Goal: Share content: Share content

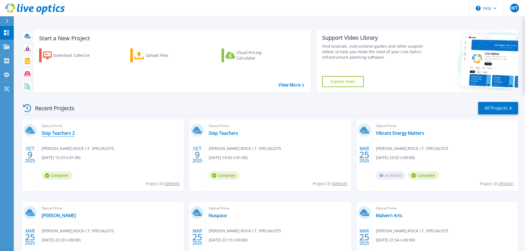
click at [65, 133] on link "Step Teachers 2" at bounding box center [58, 133] width 33 height 6
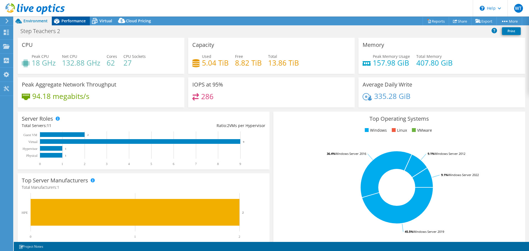
click at [80, 25] on div "Performance" at bounding box center [71, 21] width 38 height 9
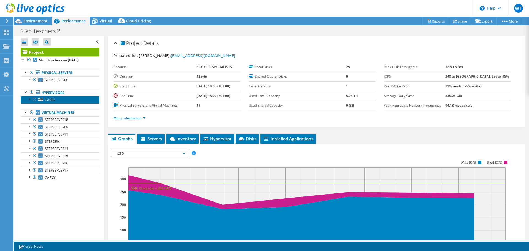
click at [78, 101] on link "CASBS" at bounding box center [60, 99] width 79 height 7
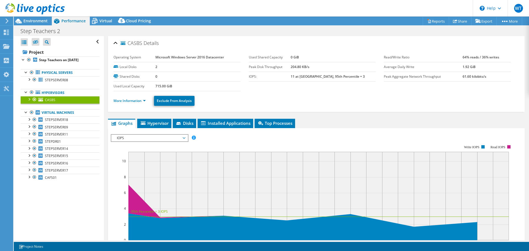
click at [28, 100] on div at bounding box center [29, 99] width 6 height 6
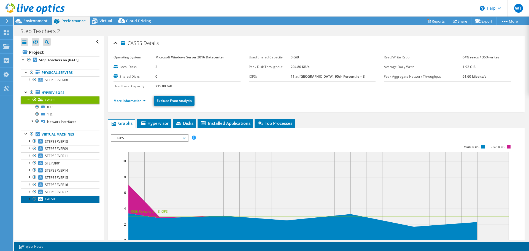
click at [73, 200] on link "CAFS01" at bounding box center [60, 199] width 79 height 7
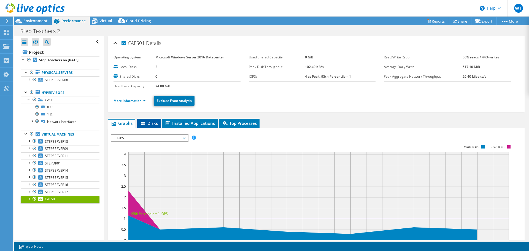
click at [151, 120] on li "Disks" at bounding box center [148, 123] width 23 height 9
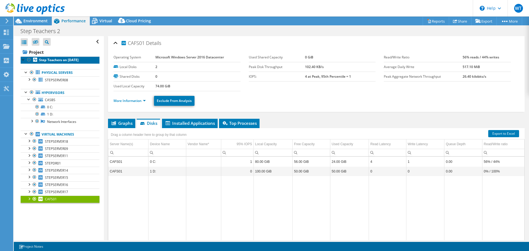
click at [50, 58] on b "Step Teachers on [DATE]" at bounding box center [58, 60] width 39 height 5
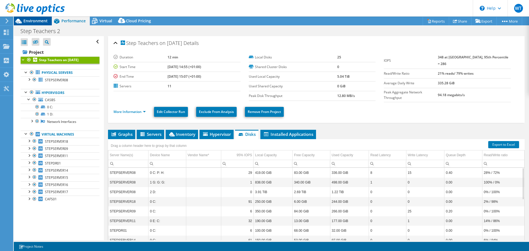
click at [38, 20] on span "Environment" at bounding box center [35, 20] width 24 height 5
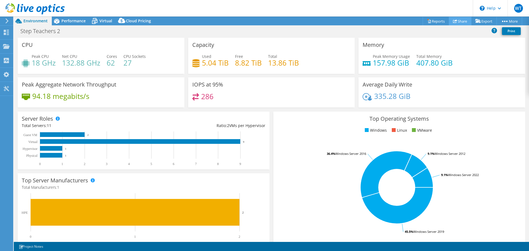
click at [454, 20] on use at bounding box center [455, 21] width 4 height 4
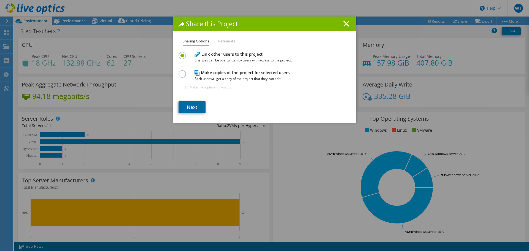
click at [193, 104] on link "Next" at bounding box center [192, 107] width 27 height 12
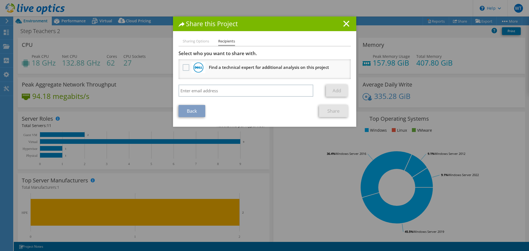
click at [198, 43] on li "Sharing Options" at bounding box center [196, 41] width 26 height 7
click at [198, 38] on div "Share this Project Sharing Options Recipients Link other users to this project …" at bounding box center [264, 72] width 183 height 110
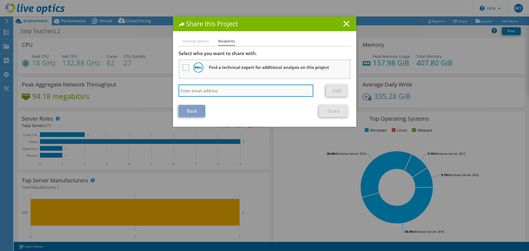
click at [200, 91] on input "search" at bounding box center [246, 91] width 135 height 12
click at [221, 91] on input "tderham@rock.co.uk, bwilliams@rock.co.uk" at bounding box center [246, 91] width 135 height 12
drag, startPoint x: 277, startPoint y: 93, endPoint x: 218, endPoint y: 92, distance: 58.5
click at [217, 91] on input "tderham@rock.co.uk; bwilliams@rock.co.uk" at bounding box center [246, 91] width 135 height 12
click at [219, 92] on input "tderham@rock.co.uk; bwilliams@rock.co.uk" at bounding box center [246, 91] width 135 height 12
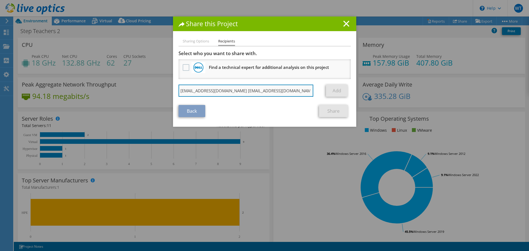
click at [241, 88] on input "tderham@rock.co.uk bwilliams@rock.co.uk" at bounding box center [246, 91] width 135 height 12
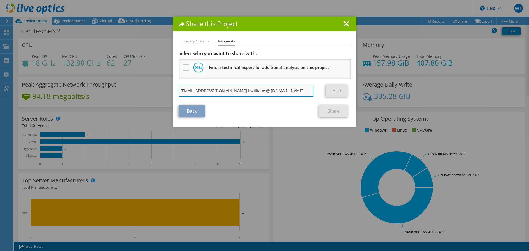
click at [241, 88] on input "tderham@rock.co.uk bwilliams@.co.uk" at bounding box center [246, 91] width 135 height 12
type input "tderham@rock.co.uk"
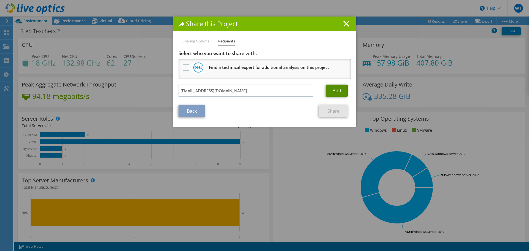
click at [334, 91] on link "Add" at bounding box center [337, 91] width 22 height 12
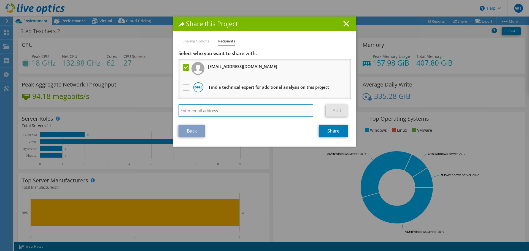
click at [235, 111] on input "search" at bounding box center [246, 110] width 135 height 12
type input "bwilliams@rock.co.uk"
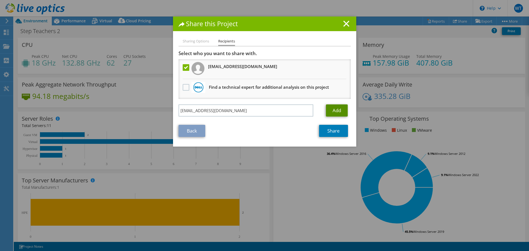
click at [330, 113] on link "Add" at bounding box center [337, 110] width 22 height 12
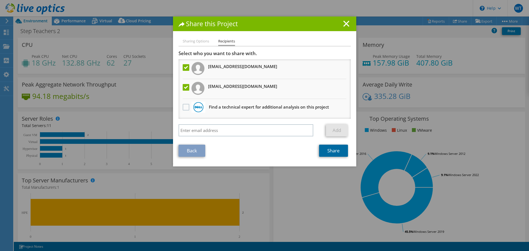
click at [335, 152] on link "Share" at bounding box center [333, 151] width 29 height 12
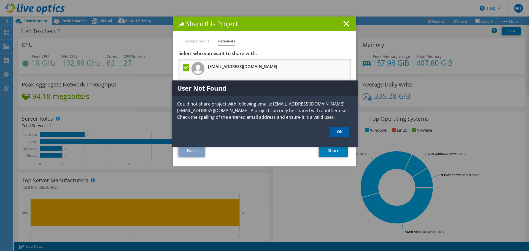
click at [331, 137] on link "OK" at bounding box center [339, 132] width 19 height 10
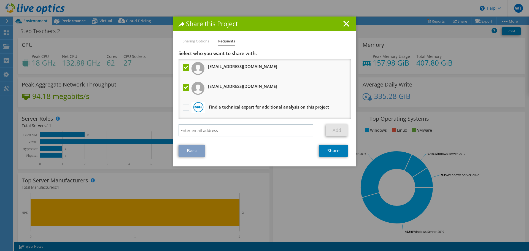
click at [183, 67] on label at bounding box center [187, 67] width 8 height 7
click at [0, 0] on input "checkbox" at bounding box center [0, 0] width 0 height 0
click at [335, 154] on link "Share" at bounding box center [333, 151] width 29 height 12
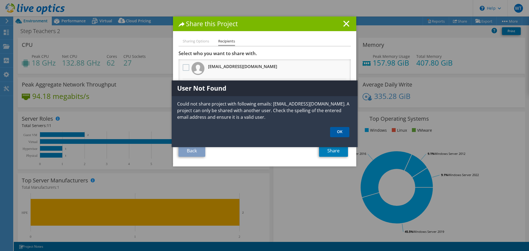
click at [336, 132] on link "OK" at bounding box center [339, 132] width 19 height 10
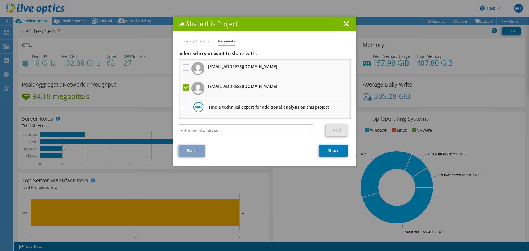
click at [183, 89] on label at bounding box center [187, 87] width 8 height 7
click at [0, 0] on input "checkbox" at bounding box center [0, 0] width 0 height 0
click at [201, 44] on li "Sharing Options" at bounding box center [196, 41] width 26 height 7
click at [198, 150] on link "Back" at bounding box center [192, 151] width 27 height 12
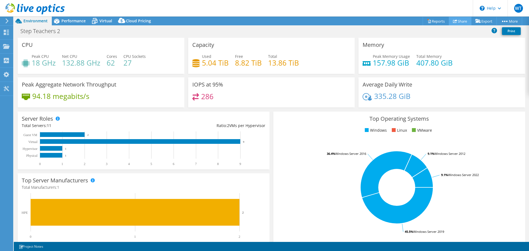
click at [457, 23] on link "Share" at bounding box center [460, 21] width 23 height 9
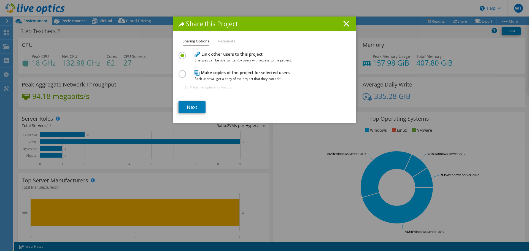
click at [344, 24] on line at bounding box center [347, 24] width 6 height 6
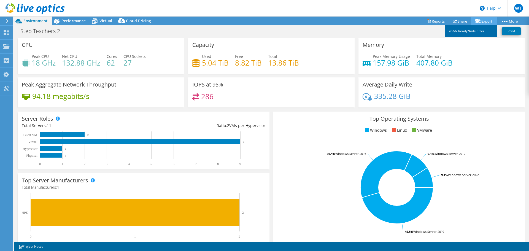
click at [471, 31] on link "vSAN ReadyNode Sizer" at bounding box center [471, 31] width 52 height 12
click at [439, 22] on link "Reports" at bounding box center [436, 21] width 26 height 9
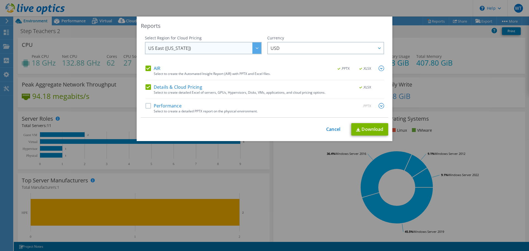
click at [223, 50] on span "US East ([US_STATE])" at bounding box center [204, 47] width 113 height 11
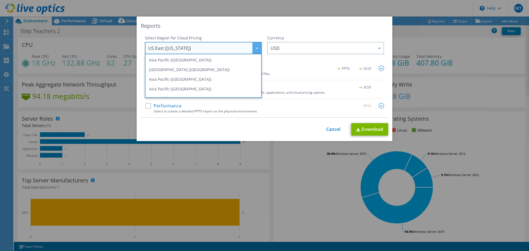
click at [230, 33] on div "Reports Select Region for Cloud Pricing Asia Pacific (Hong Kong) Asia Pacific (…" at bounding box center [265, 79] width 256 height 125
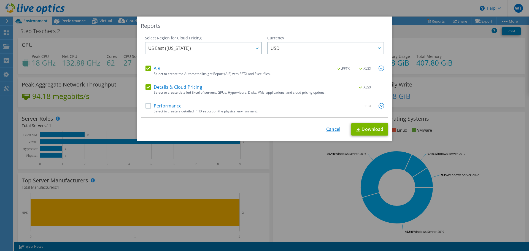
click at [332, 128] on link "Cancel" at bounding box center [333, 129] width 14 height 5
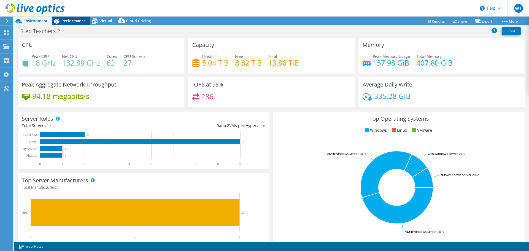
click at [82, 20] on span "Performance" at bounding box center [73, 20] width 24 height 5
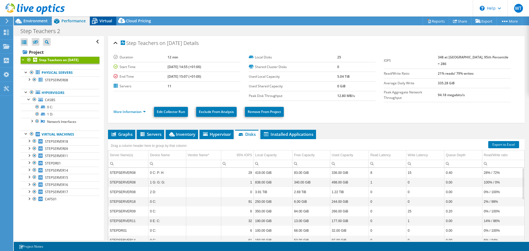
click at [100, 20] on span "Virtual" at bounding box center [106, 20] width 13 height 5
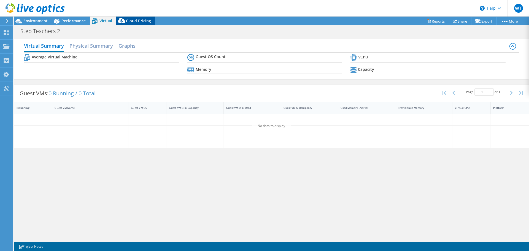
click at [128, 20] on span "Cloud Pricing" at bounding box center [138, 20] width 25 height 5
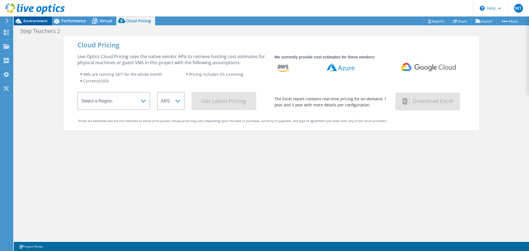
click at [42, 20] on span "Environment" at bounding box center [35, 20] width 24 height 5
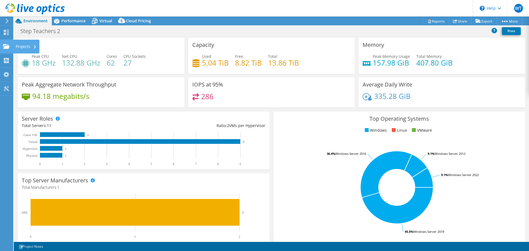
click at [23, 48] on div "Projects" at bounding box center [26, 47] width 26 height 14
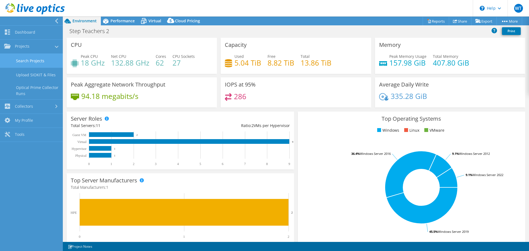
click at [42, 61] on link "Search Projects" at bounding box center [31, 61] width 63 height 14
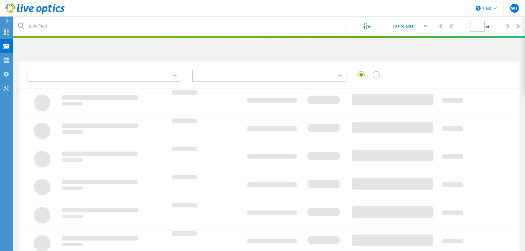
type input "1"
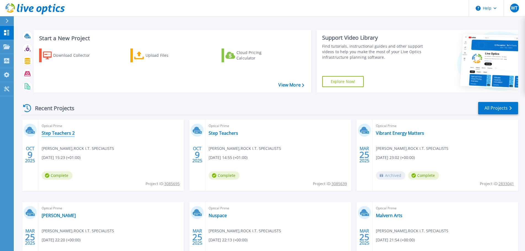
click at [69, 135] on link "Step Teachers 2" at bounding box center [58, 133] width 33 height 6
click at [21, 49] on p "Projects" at bounding box center [21, 47] width 15 height 14
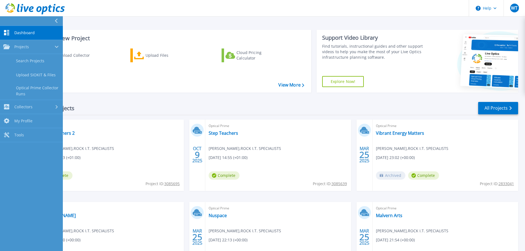
click at [127, 111] on div "Recent Projects All Projects" at bounding box center [269, 108] width 497 height 14
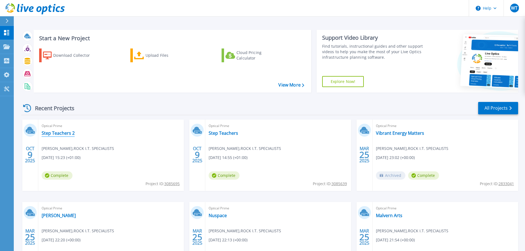
click at [48, 136] on link "Step Teachers 2" at bounding box center [58, 133] width 33 height 6
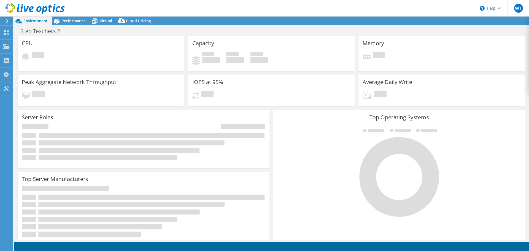
select select "USD"
